Goal: Navigation & Orientation: Find specific page/section

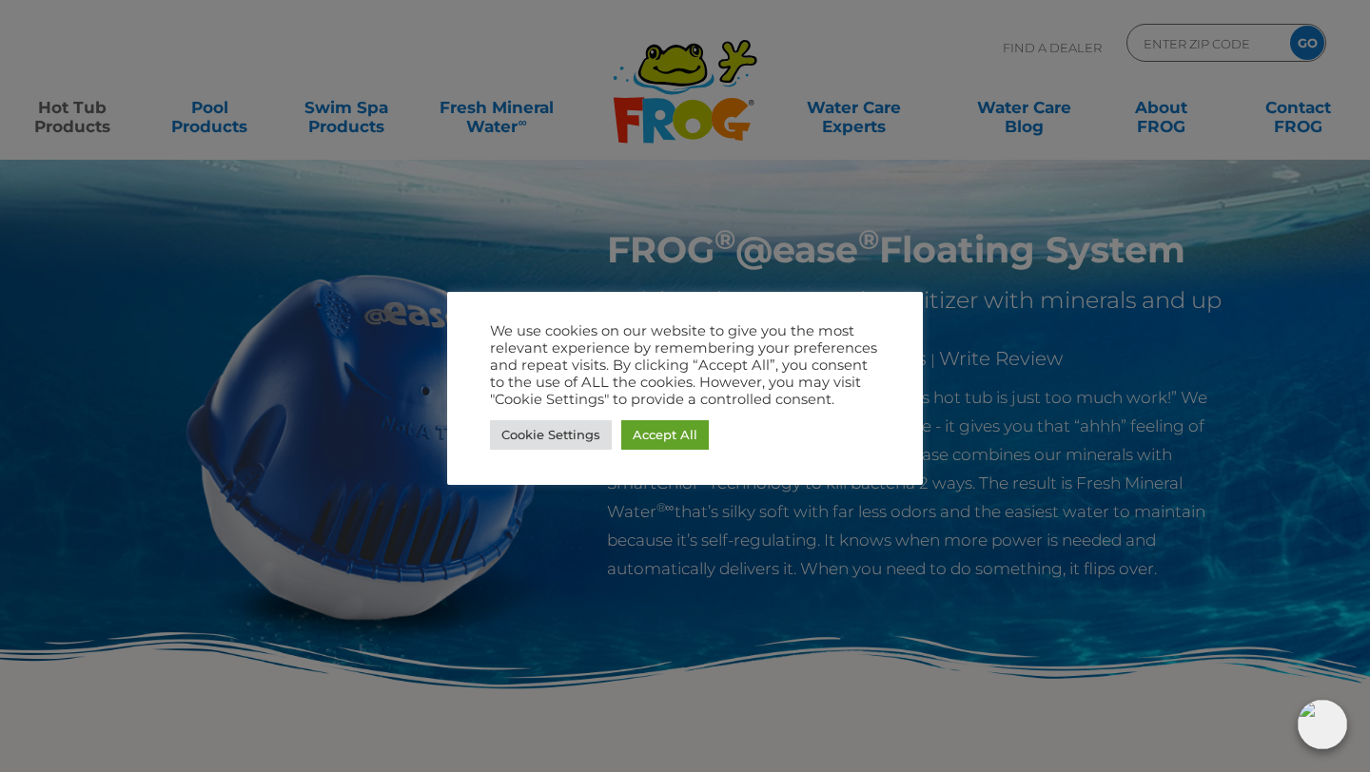
click at [305, 229] on div at bounding box center [685, 386] width 1370 height 772
click at [49, 132] on div at bounding box center [685, 386] width 1370 height 772
click at [580, 431] on link "Cookie Settings" at bounding box center [551, 434] width 122 height 29
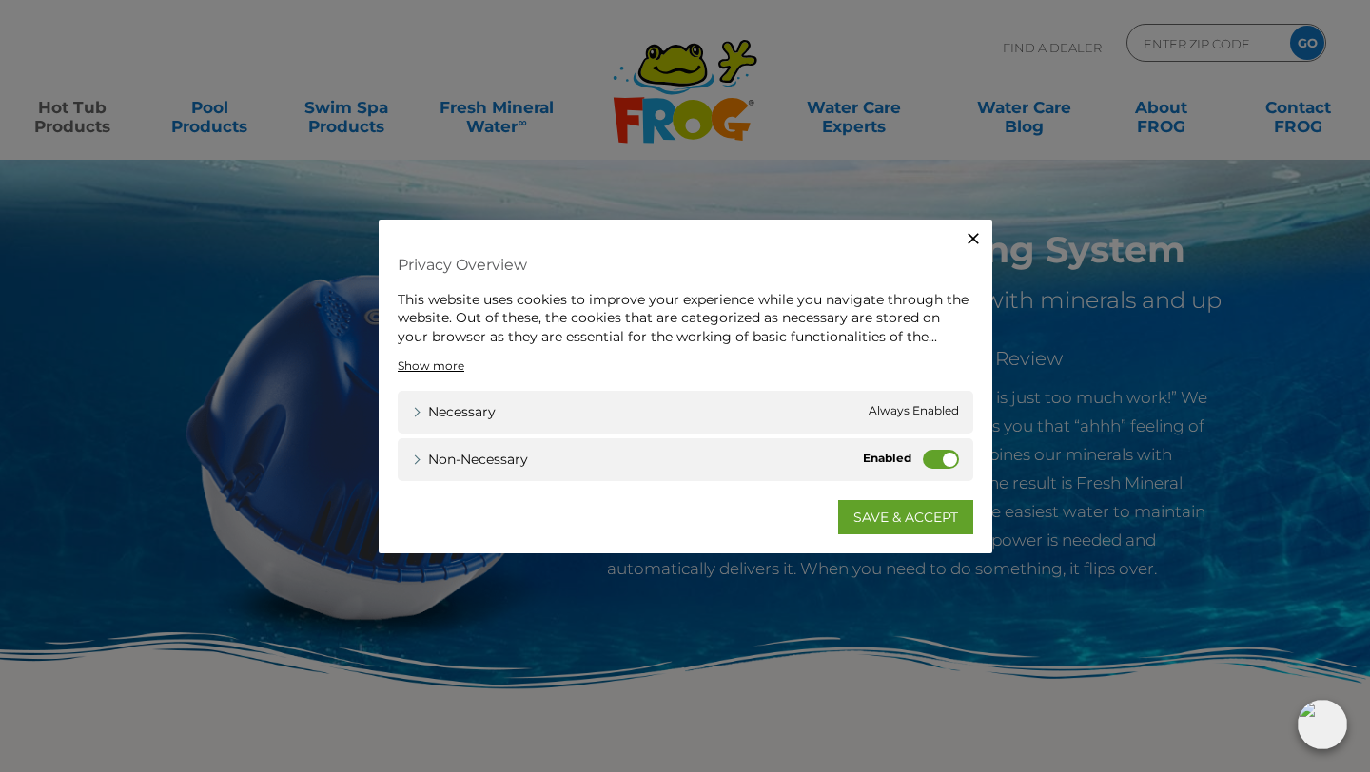
click at [967, 238] on icon "button" at bounding box center [973, 237] width 19 height 19
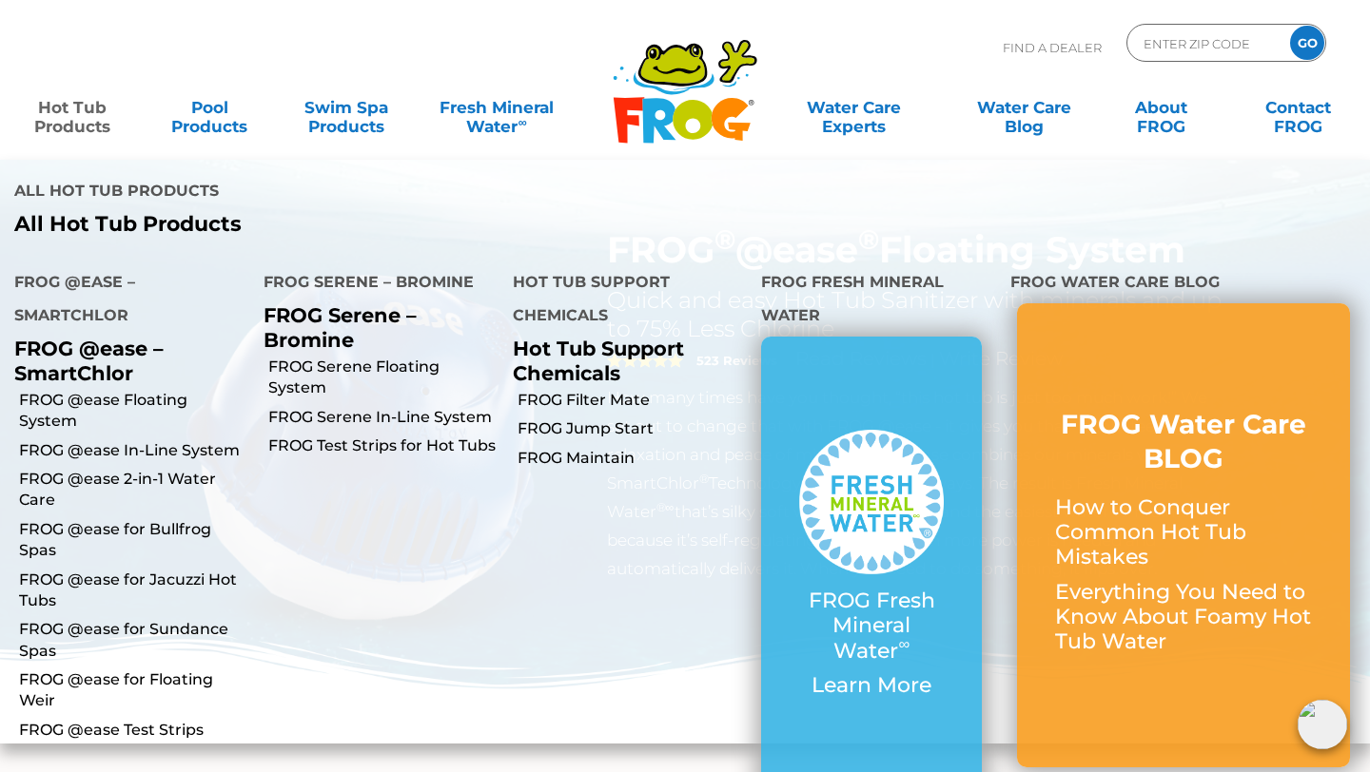
click at [60, 116] on link "Hot Tub Products" at bounding box center [72, 107] width 107 height 38
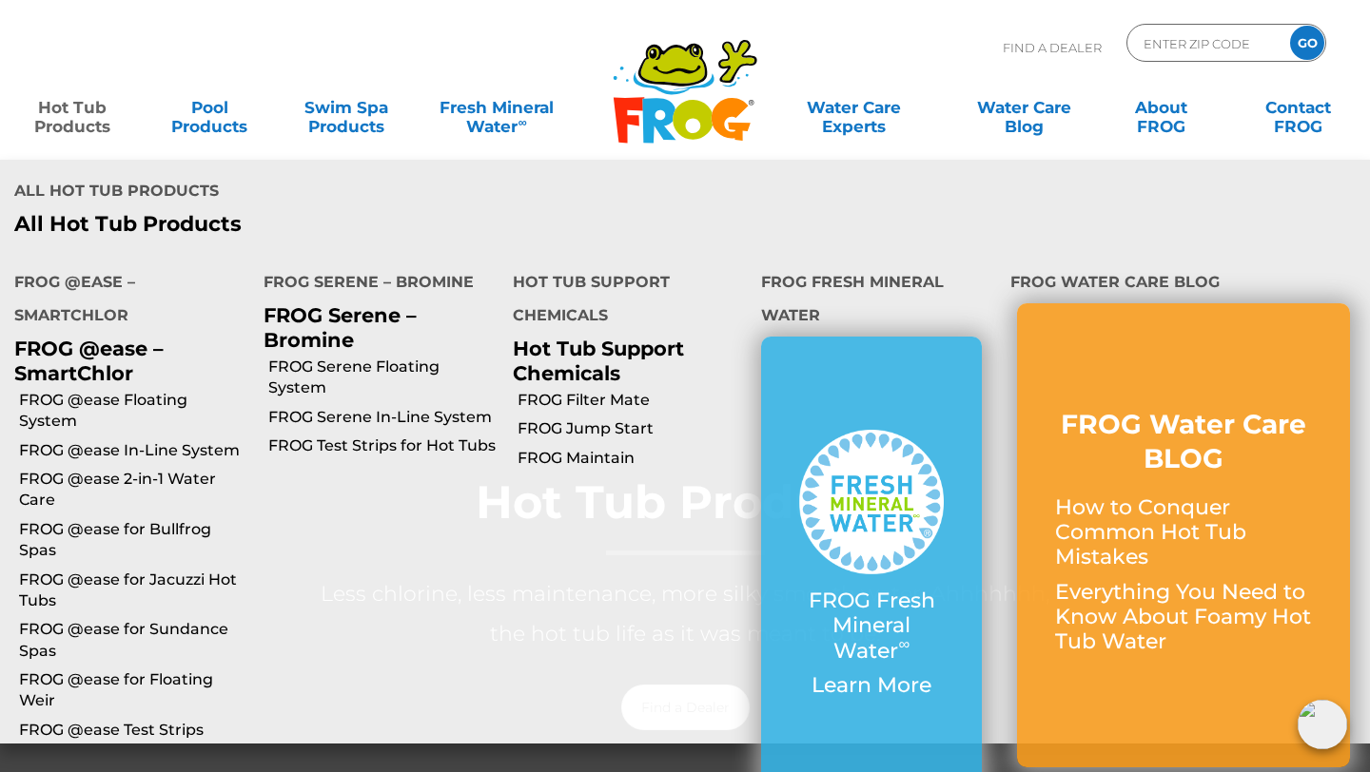
click at [86, 116] on link "Hot Tub Products" at bounding box center [72, 107] width 107 height 38
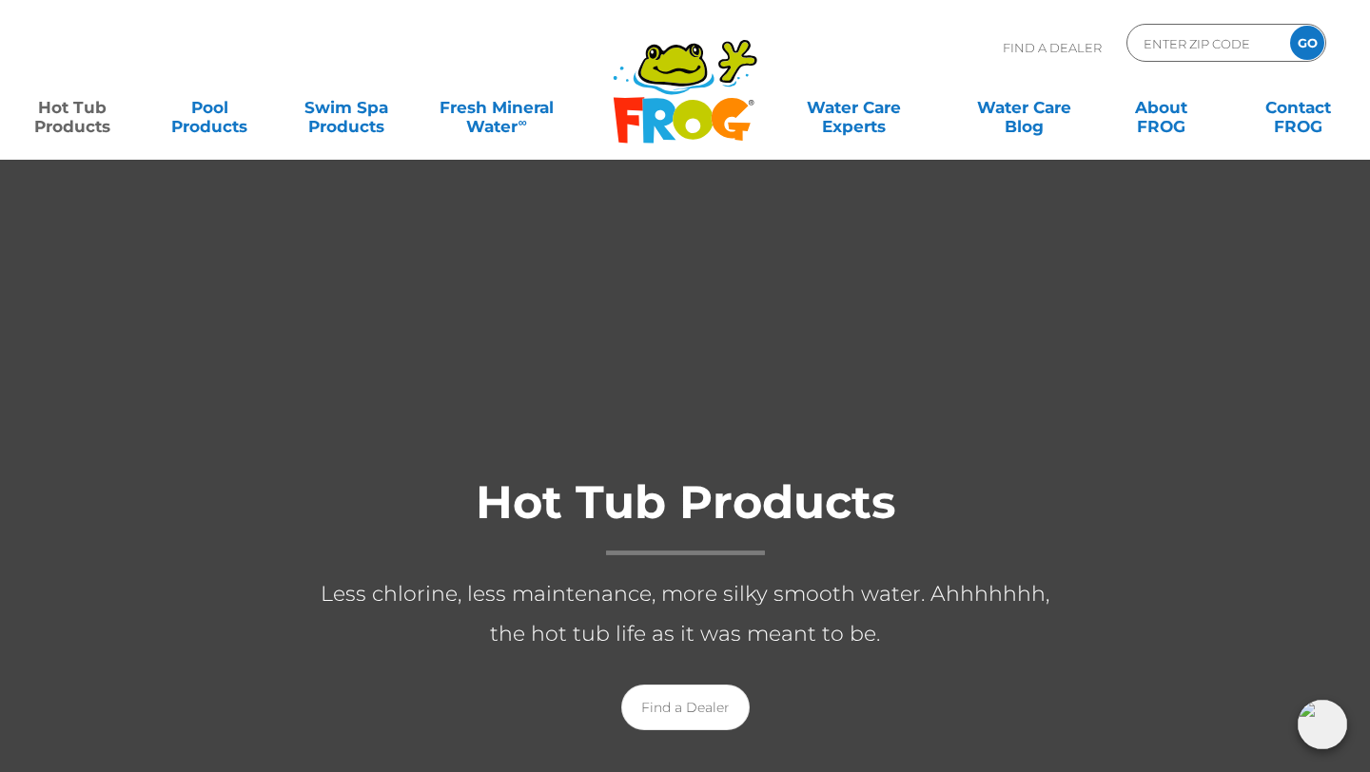
click at [82, 116] on link "Hot Tub Products" at bounding box center [72, 107] width 107 height 38
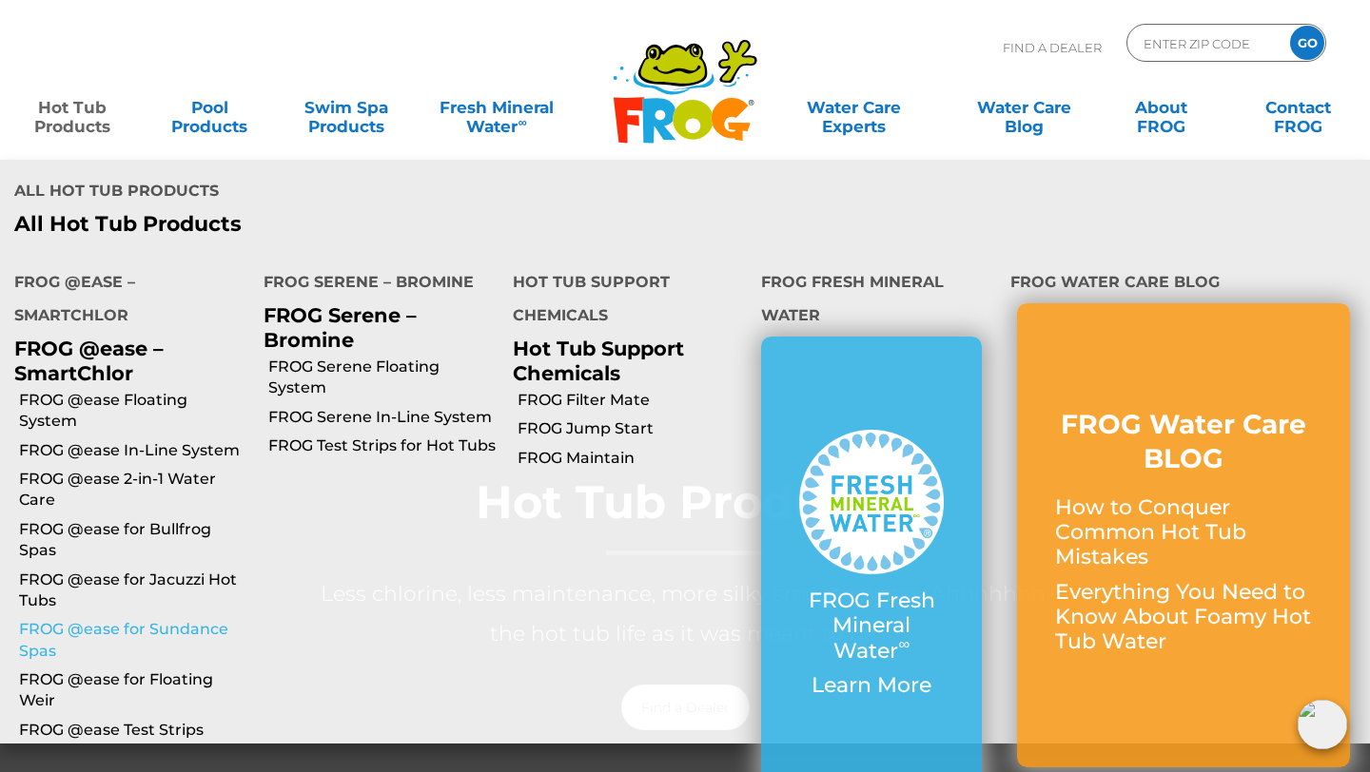
click at [103, 619] on link "FROG @ease for Sundance Spas" at bounding box center [134, 640] width 230 height 43
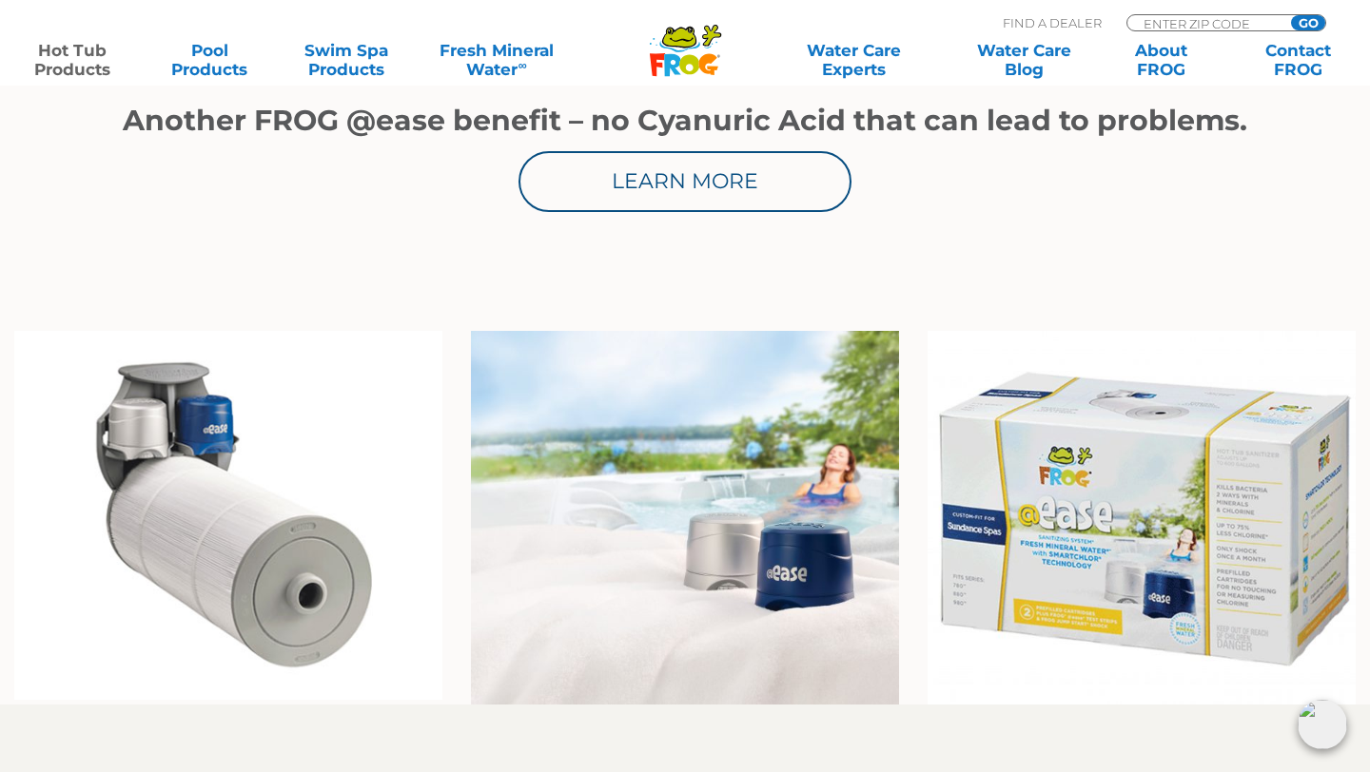
scroll to position [1302, 0]
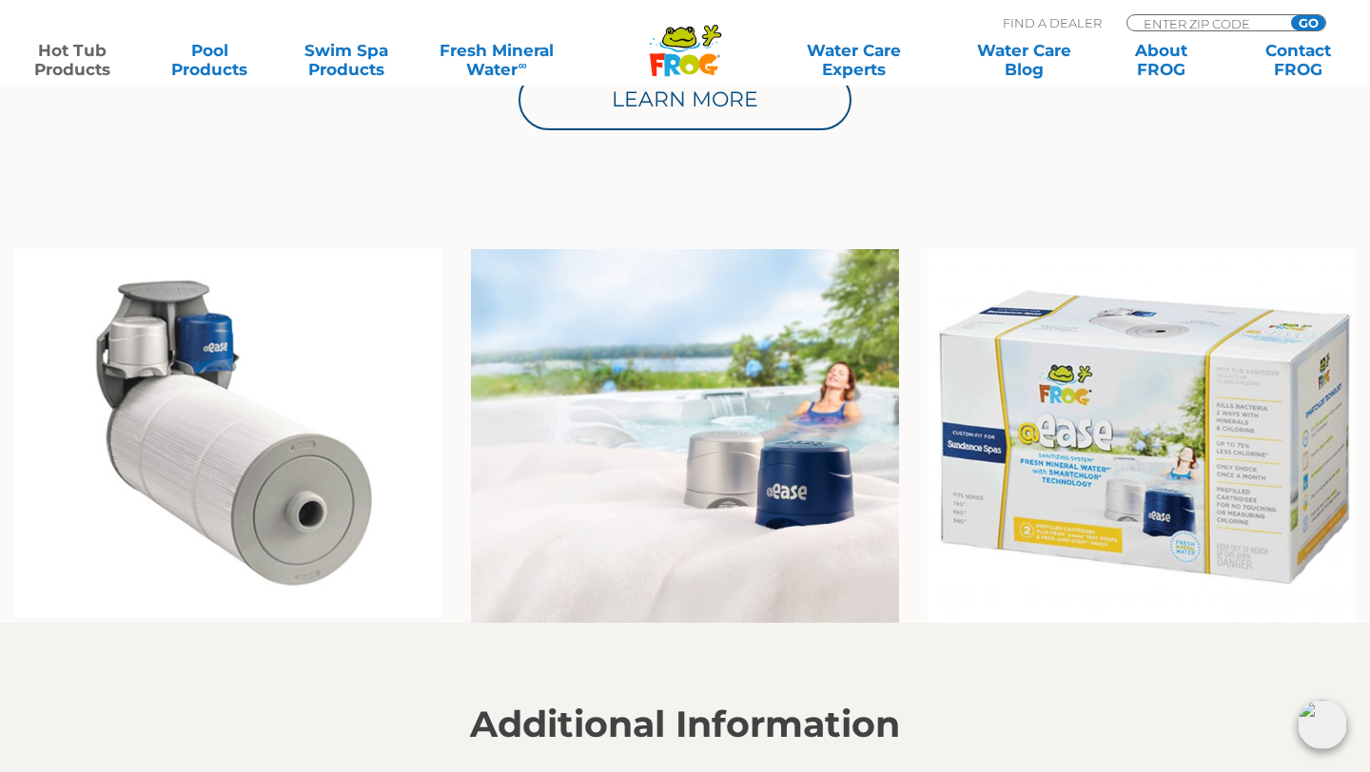
click at [1044, 490] on img at bounding box center [1141, 436] width 428 height 375
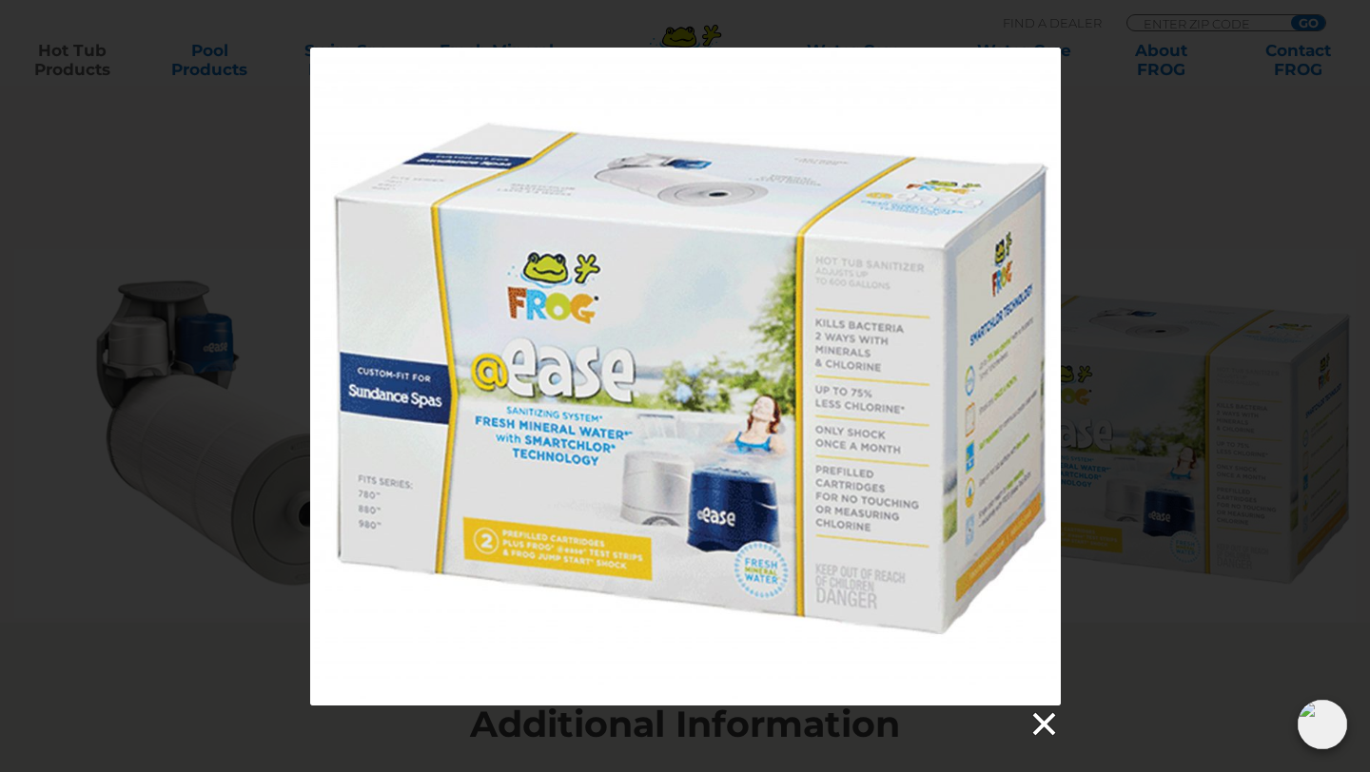
click at [1043, 728] on link at bounding box center [1042, 725] width 29 height 29
